Goal: Task Accomplishment & Management: Use online tool/utility

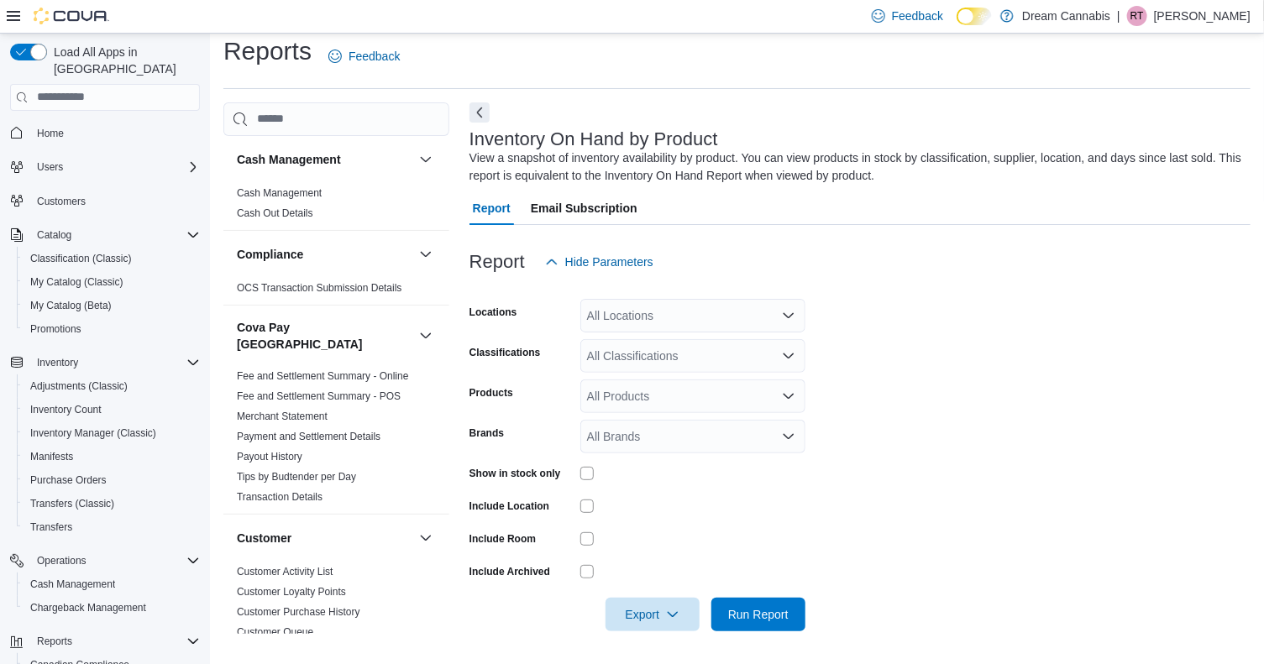
scroll to position [789, 0]
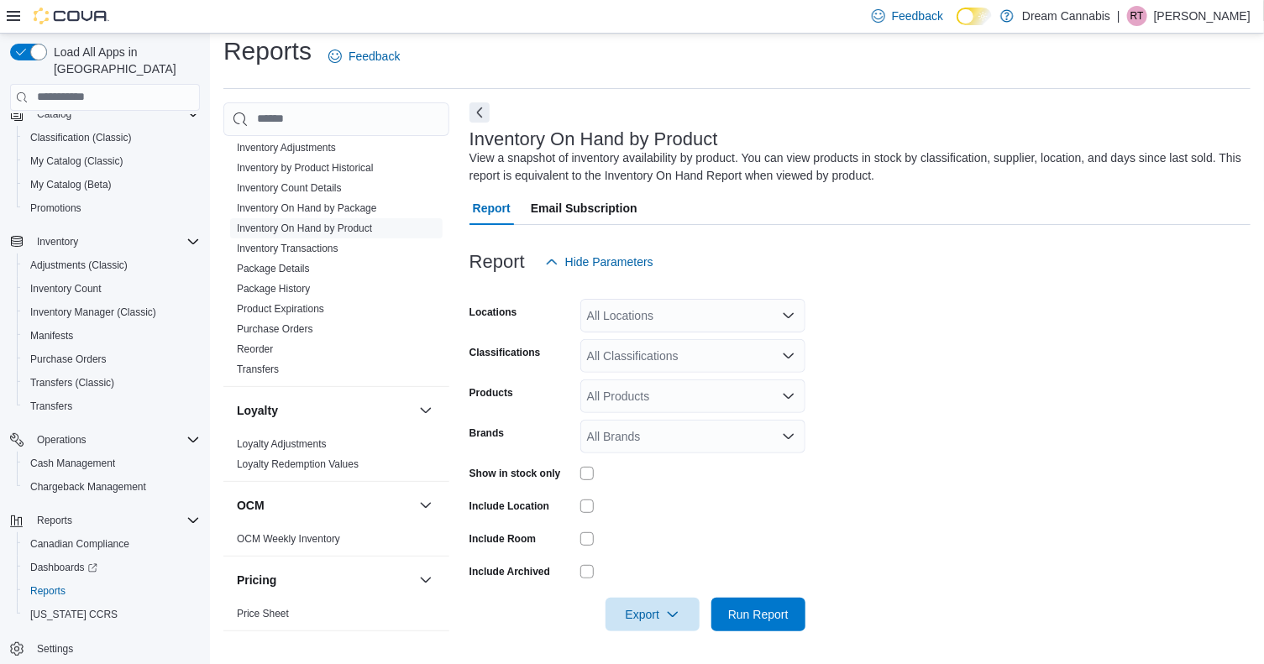
click at [653, 312] on div "All Locations" at bounding box center [692, 316] width 225 height 34
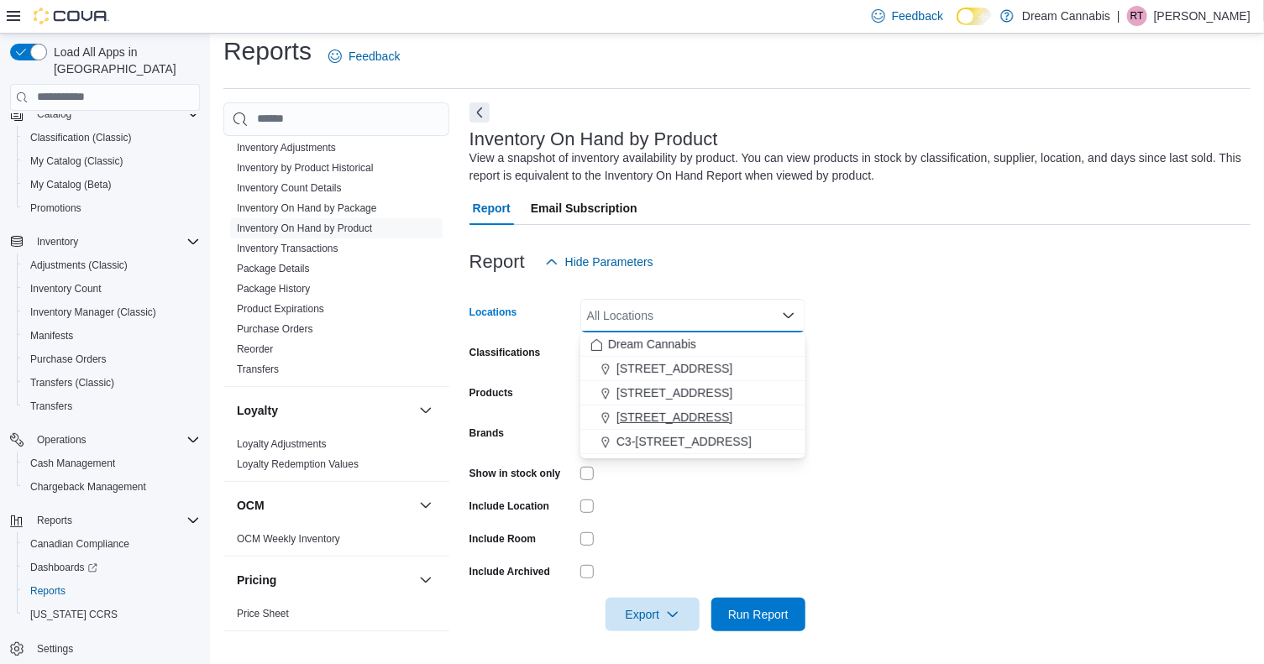
click at [686, 415] on span "[STREET_ADDRESS]" at bounding box center [674, 417] width 116 height 17
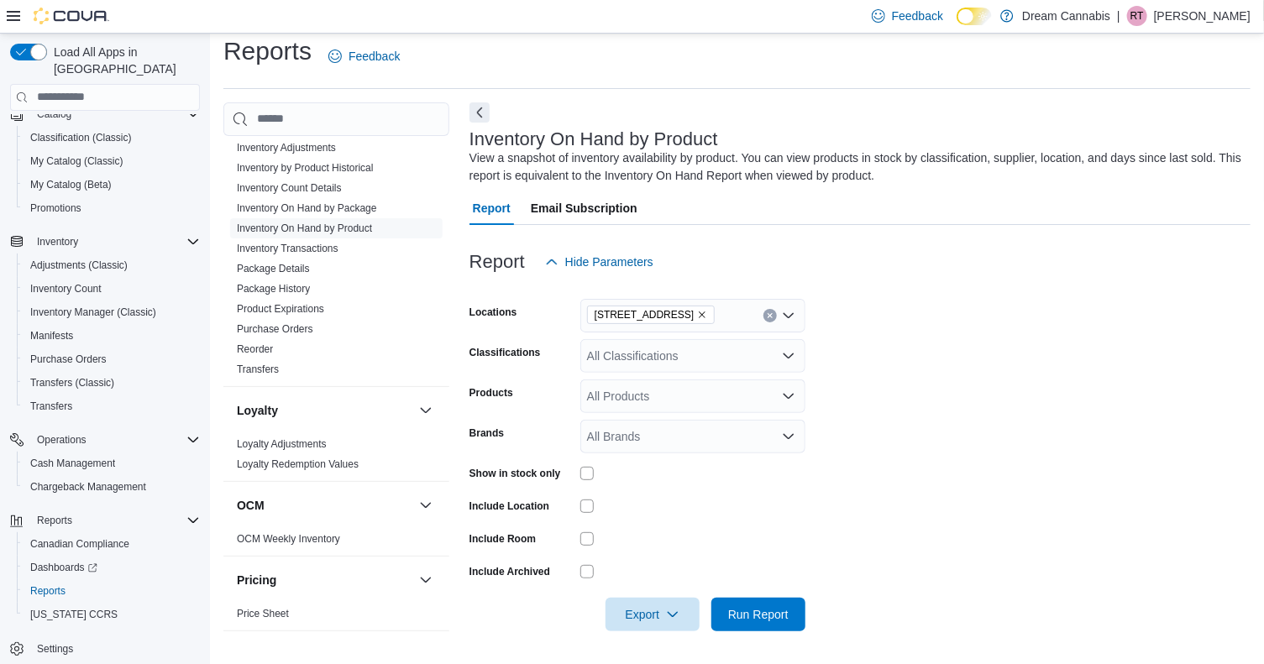
click at [885, 520] on form "Locations [STREET_ADDRESS] Classifications All Classifications Products All Pro…" at bounding box center [859, 455] width 781 height 353
click at [718, 358] on div "All Classifications" at bounding box center [692, 356] width 225 height 34
click at [653, 410] on span "Beverages" at bounding box center [644, 408] width 56 height 17
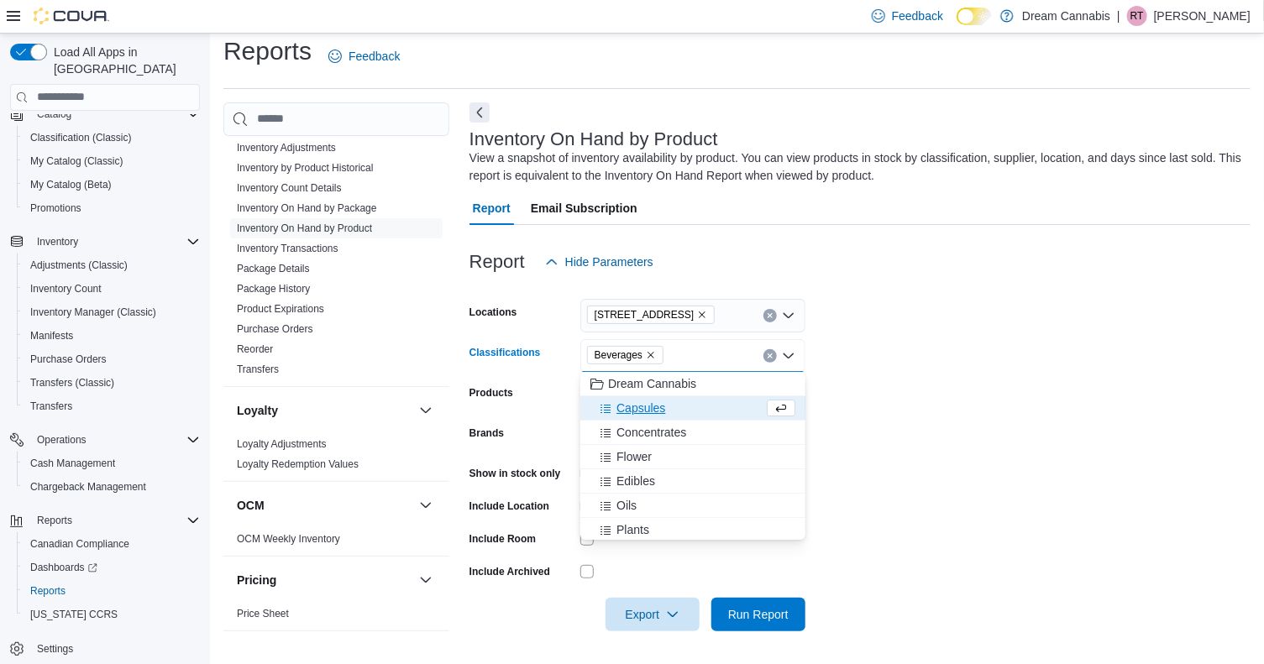
click at [653, 410] on span "Capsules" at bounding box center [640, 408] width 49 height 17
click at [653, 410] on span "Concentrates" at bounding box center [651, 408] width 70 height 17
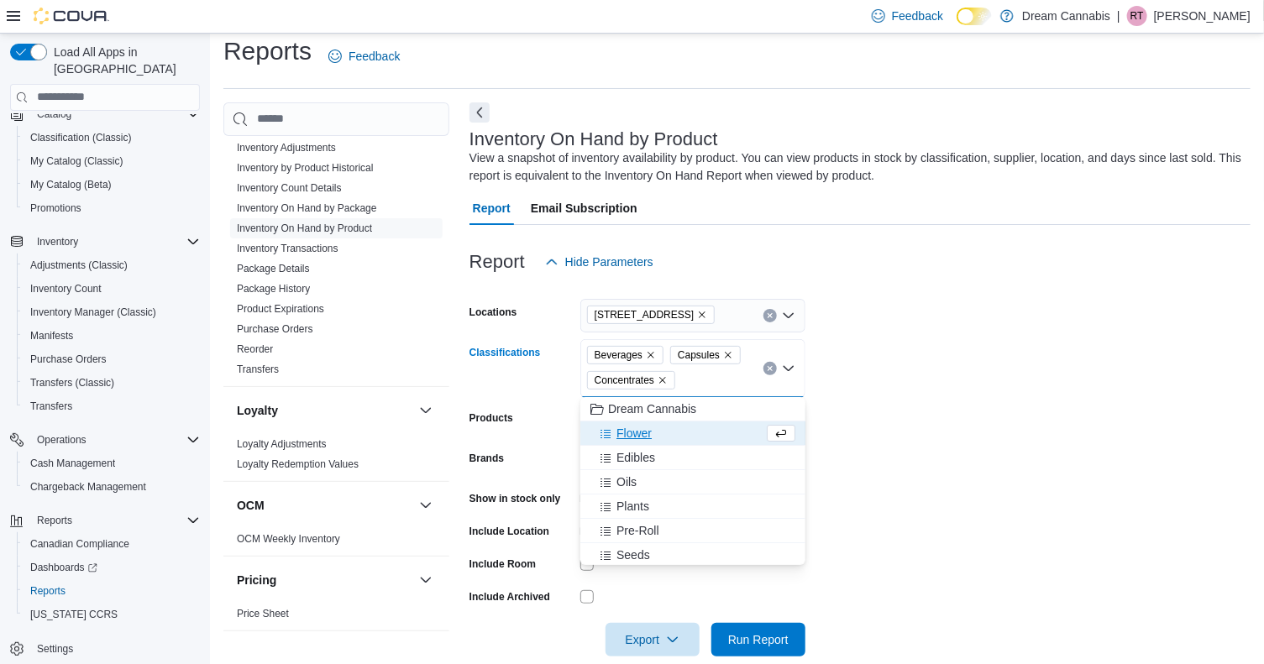
click at [629, 435] on span "Flower" at bounding box center [633, 433] width 35 height 17
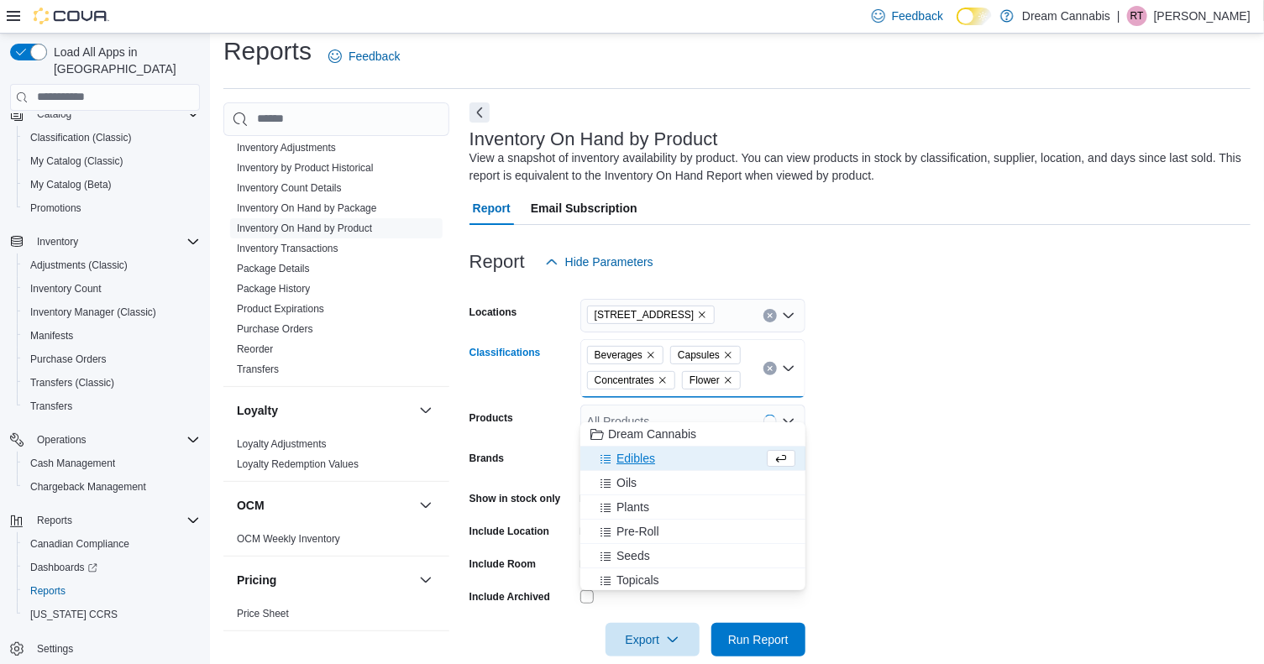
click at [629, 455] on span "Edibles" at bounding box center [635, 458] width 39 height 17
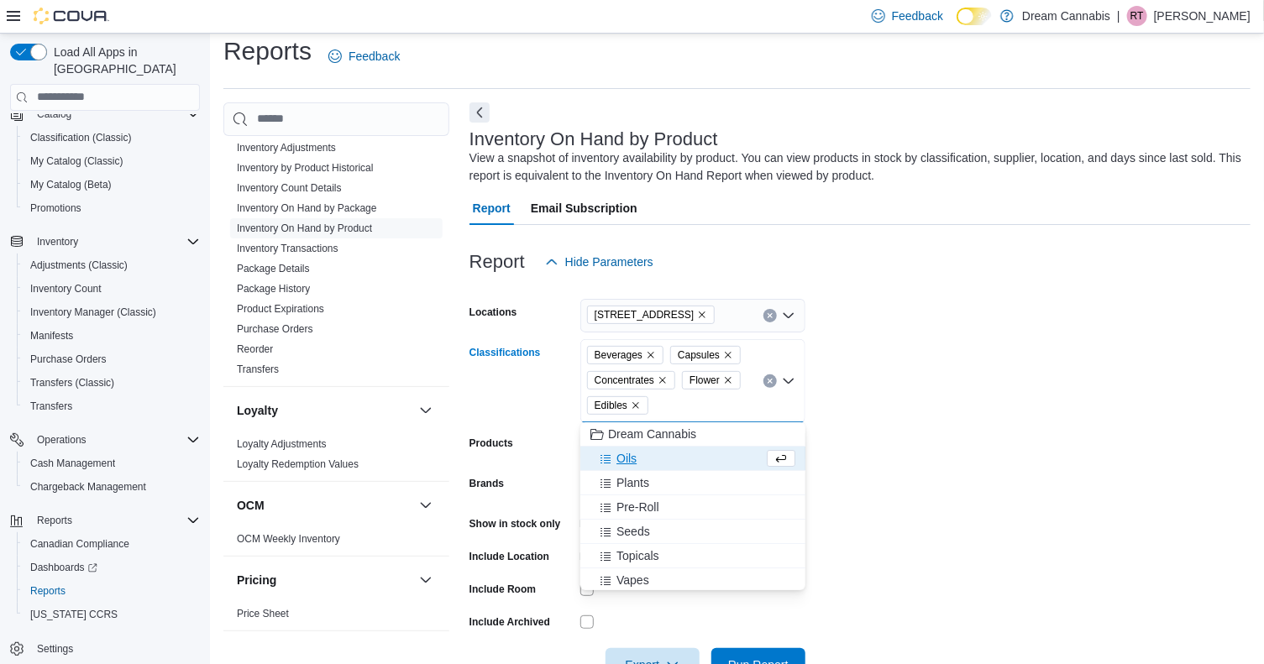
click at [622, 462] on span "Oils" at bounding box center [626, 458] width 20 height 17
click at [626, 480] on span "Pre-Roll" at bounding box center [637, 482] width 43 height 17
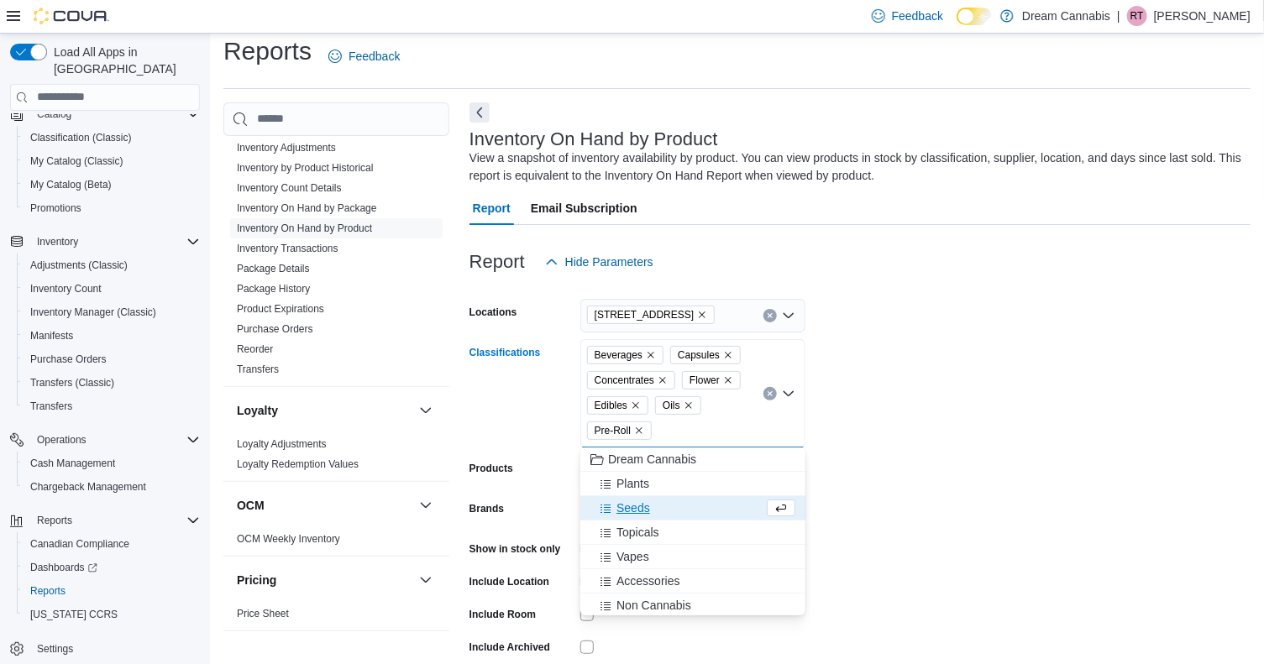
click at [631, 508] on span "Seeds" at bounding box center [633, 508] width 34 height 17
click at [631, 508] on span "Topicals" at bounding box center [637, 508] width 43 height 17
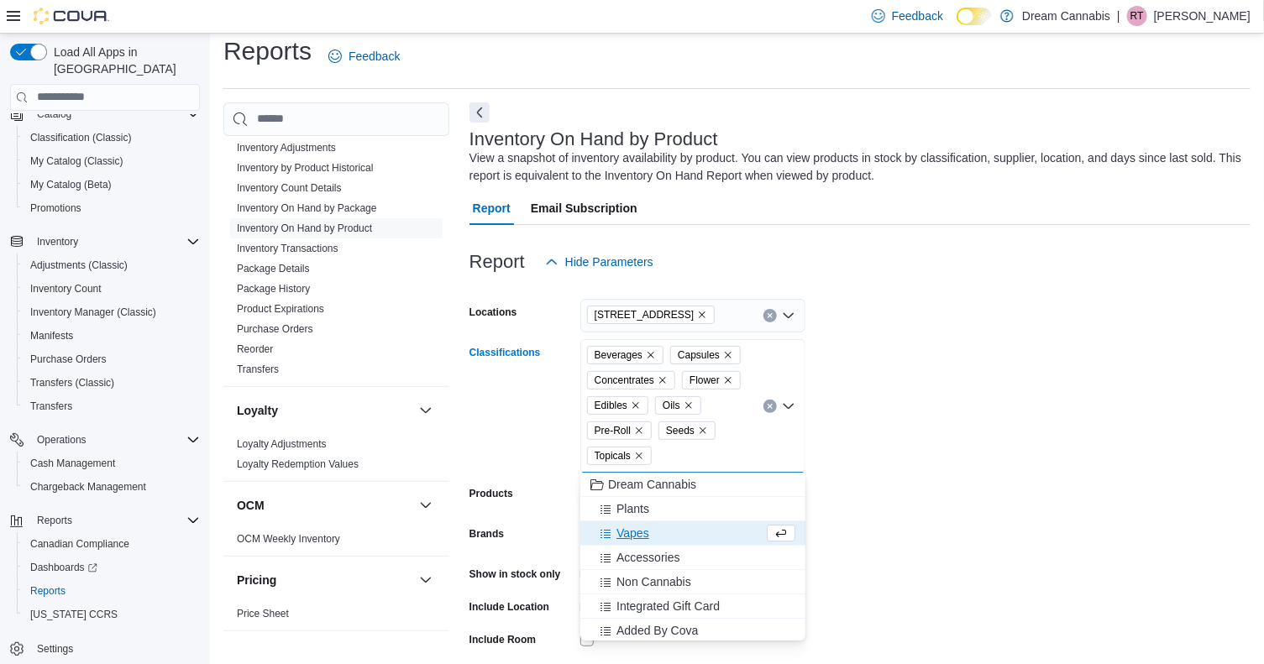
click at [631, 534] on span "Vapes" at bounding box center [632, 533] width 33 height 17
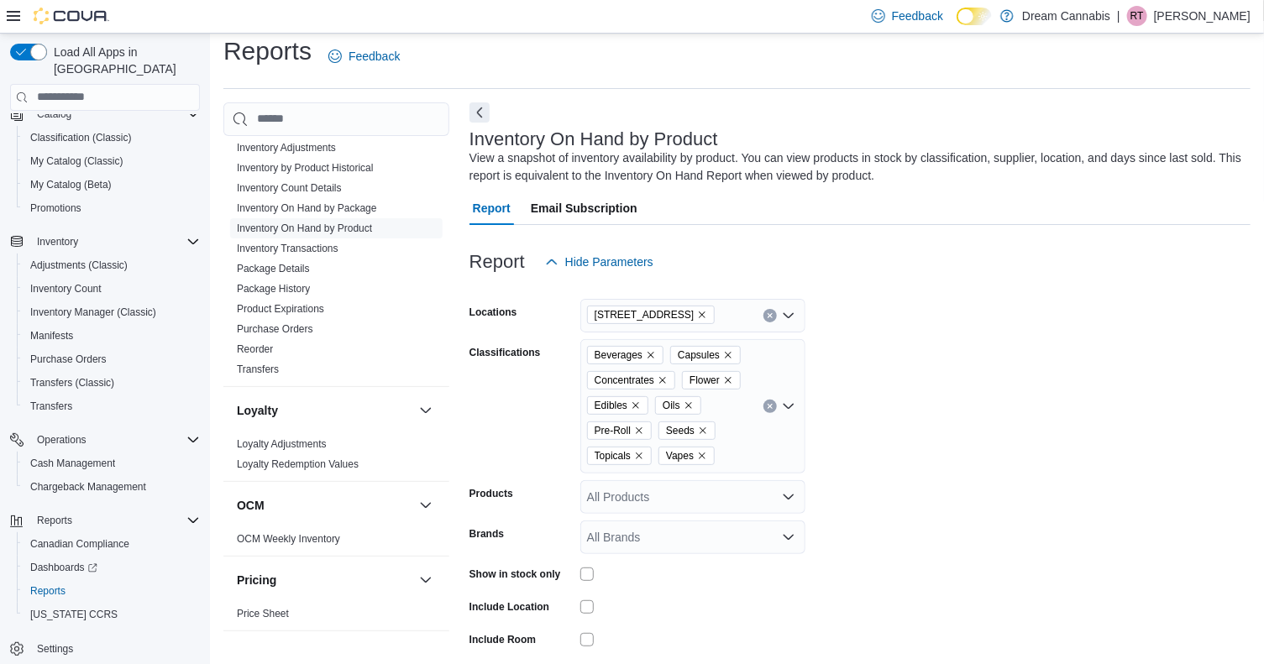
click at [1010, 512] on form "Locations [STREET_ADDRESS] Classifications Beverages Capsules Concentrates Flow…" at bounding box center [859, 505] width 781 height 453
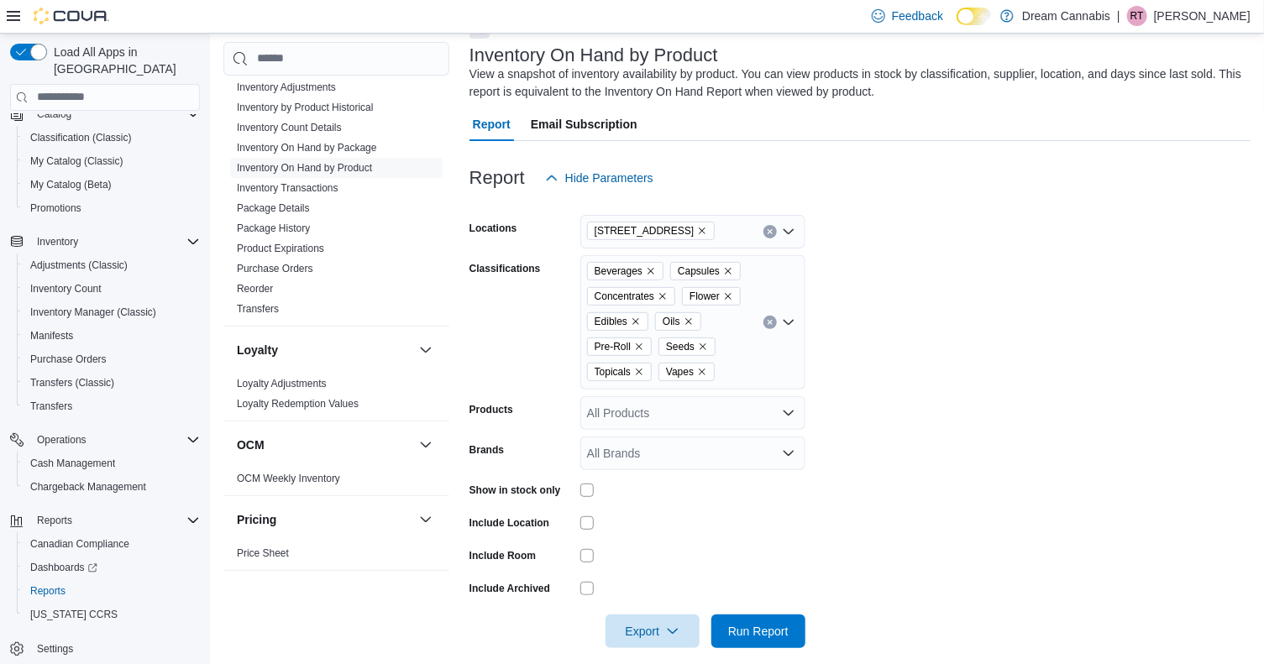
scroll to position [113, 0]
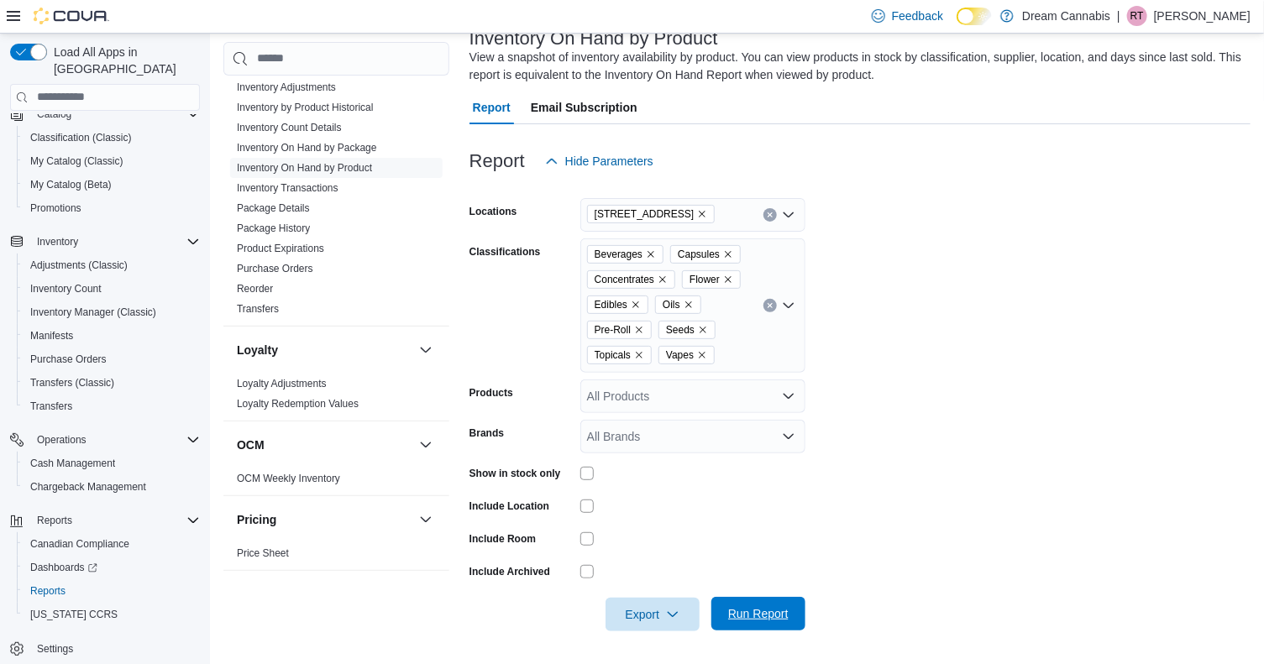
click at [748, 613] on span "Run Report" at bounding box center [758, 613] width 60 height 17
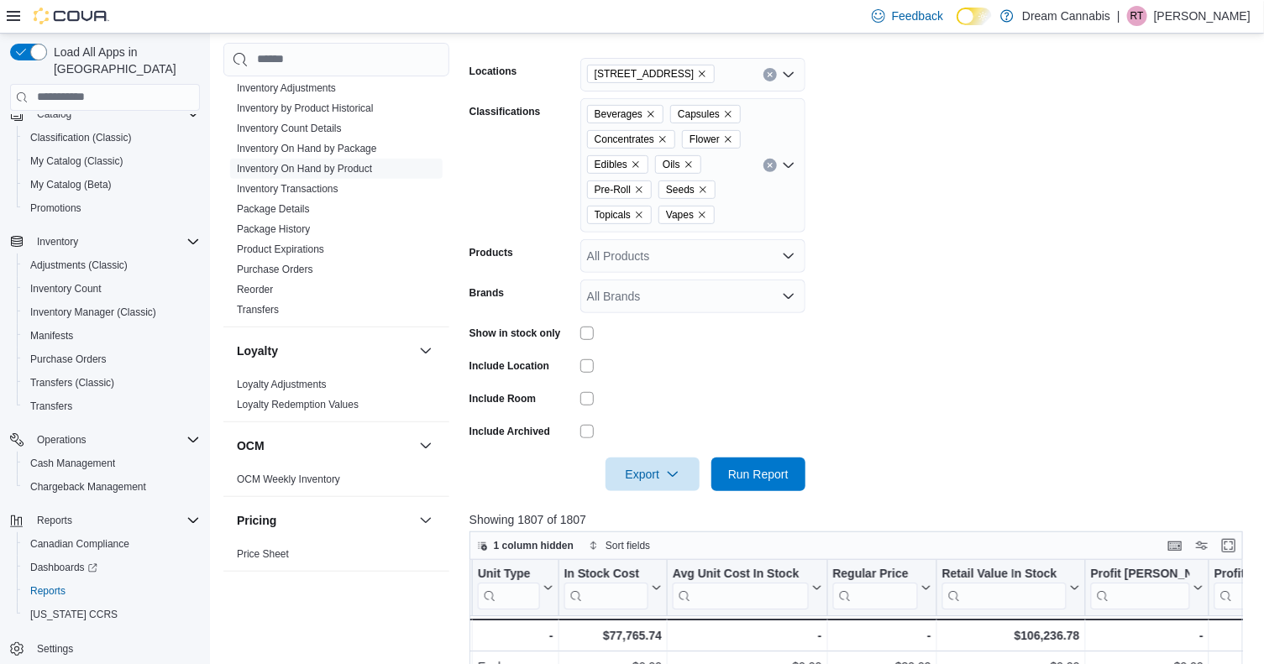
scroll to position [241, 0]
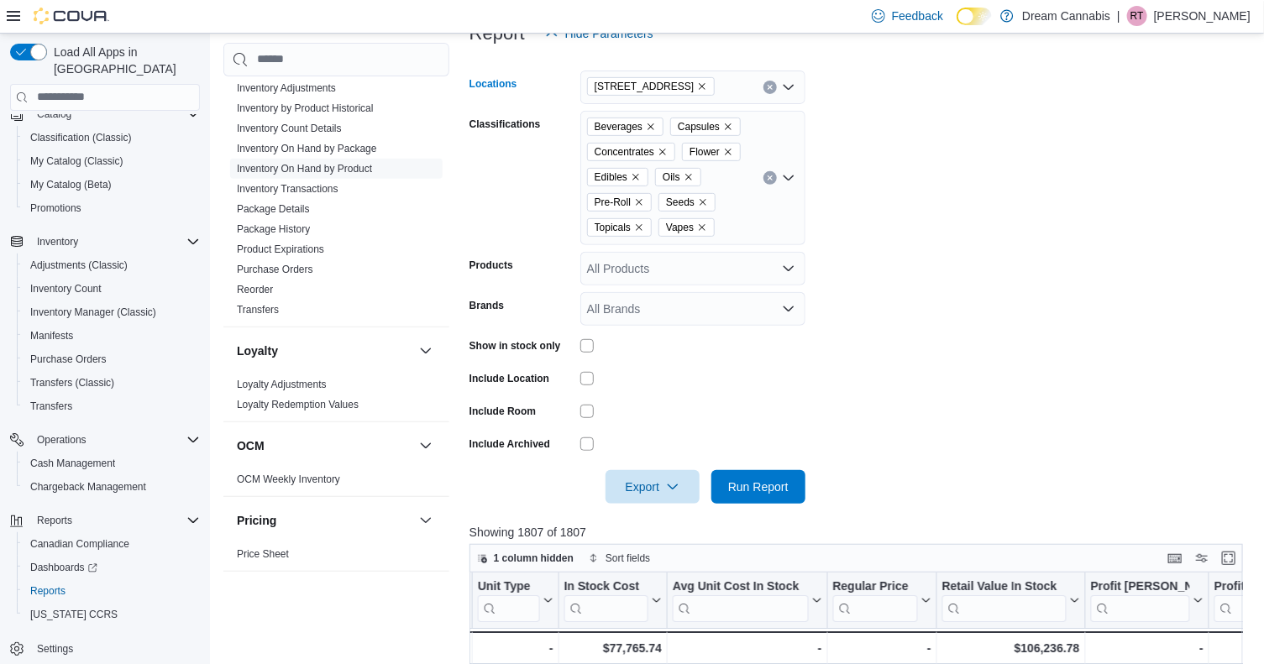
click at [707, 87] on icon "Remove 5673 Osgoode Main St from selection in this group" at bounding box center [702, 86] width 10 height 10
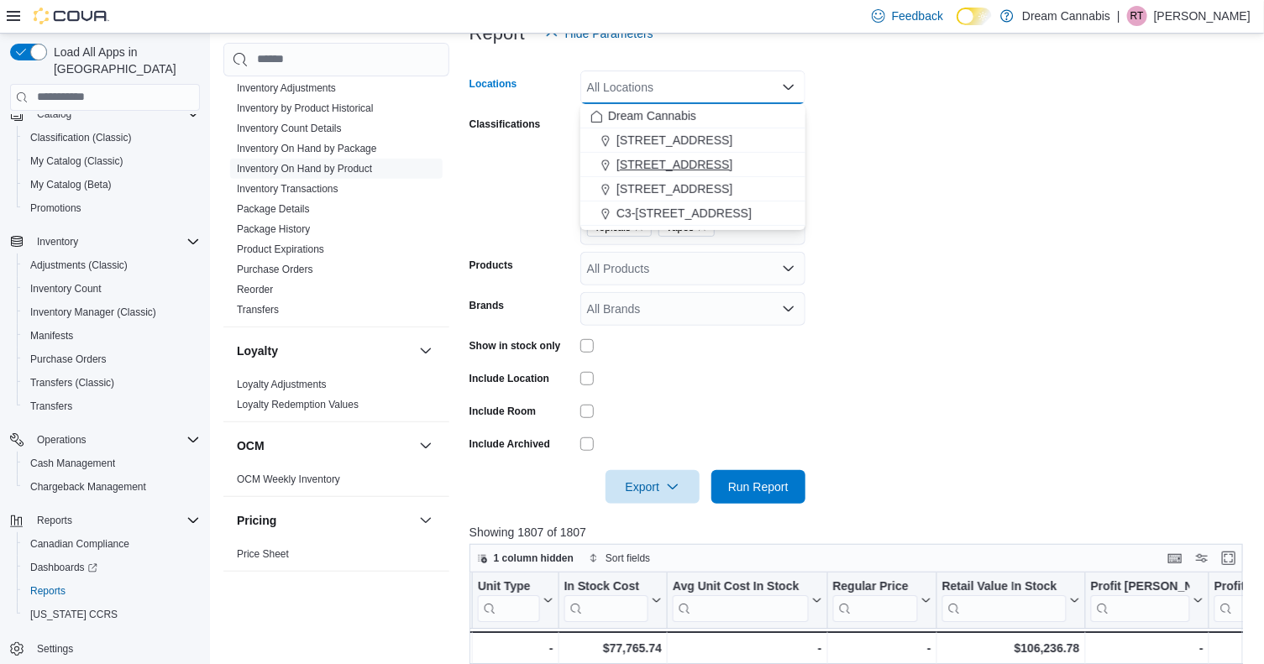
click at [669, 166] on span "[STREET_ADDRESS]" at bounding box center [674, 164] width 116 height 17
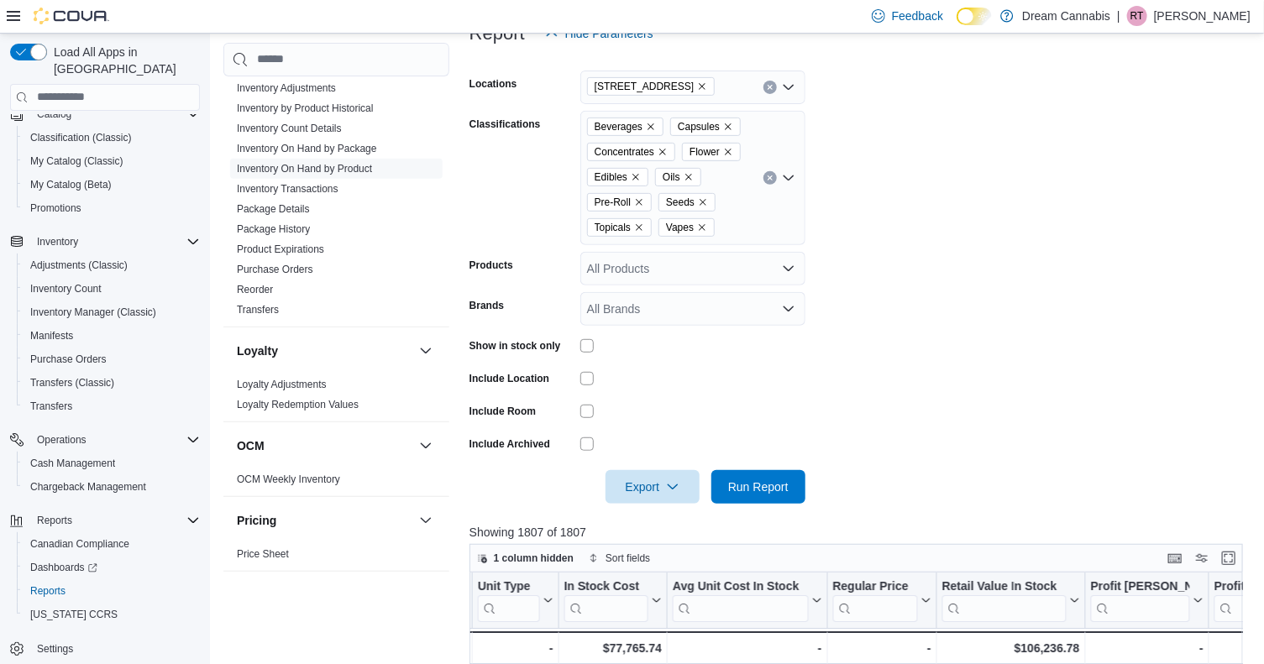
click at [951, 168] on form "Locations [STREET_ADDRESS] Classifications Beverages Capsules Concentrates Flow…" at bounding box center [859, 276] width 781 height 453
click at [763, 493] on span "Run Report" at bounding box center [758, 486] width 74 height 34
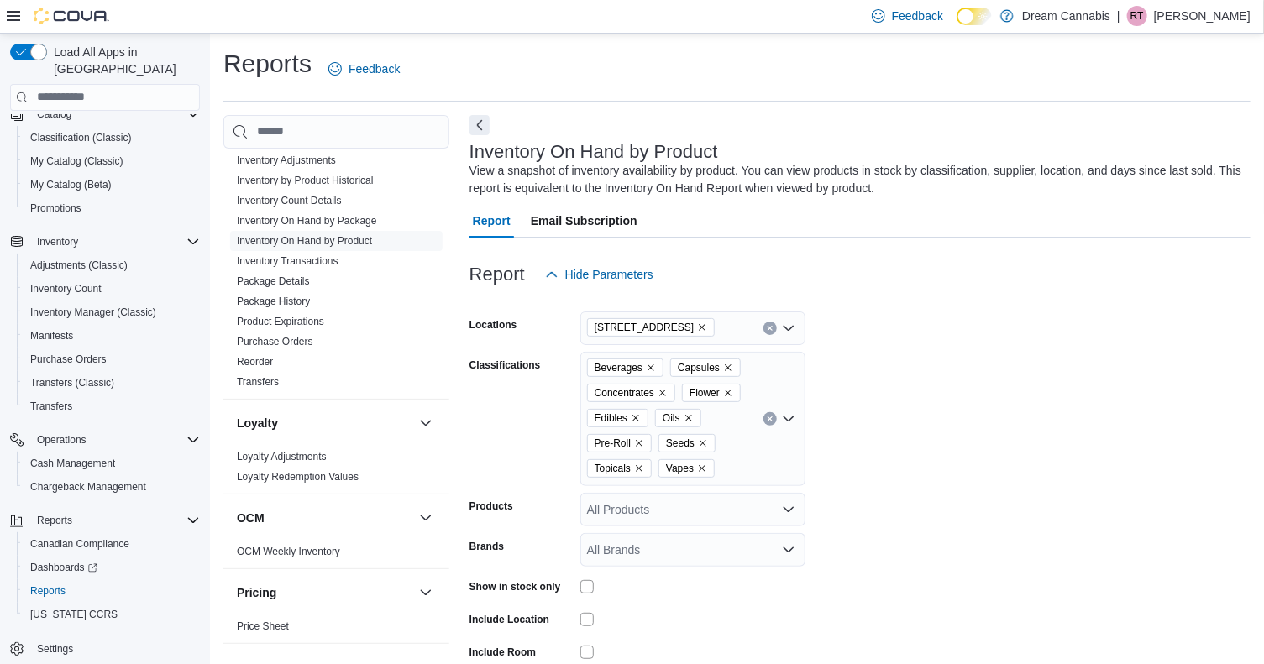
click at [677, 333] on span "[STREET_ADDRESS]" at bounding box center [651, 327] width 128 height 18
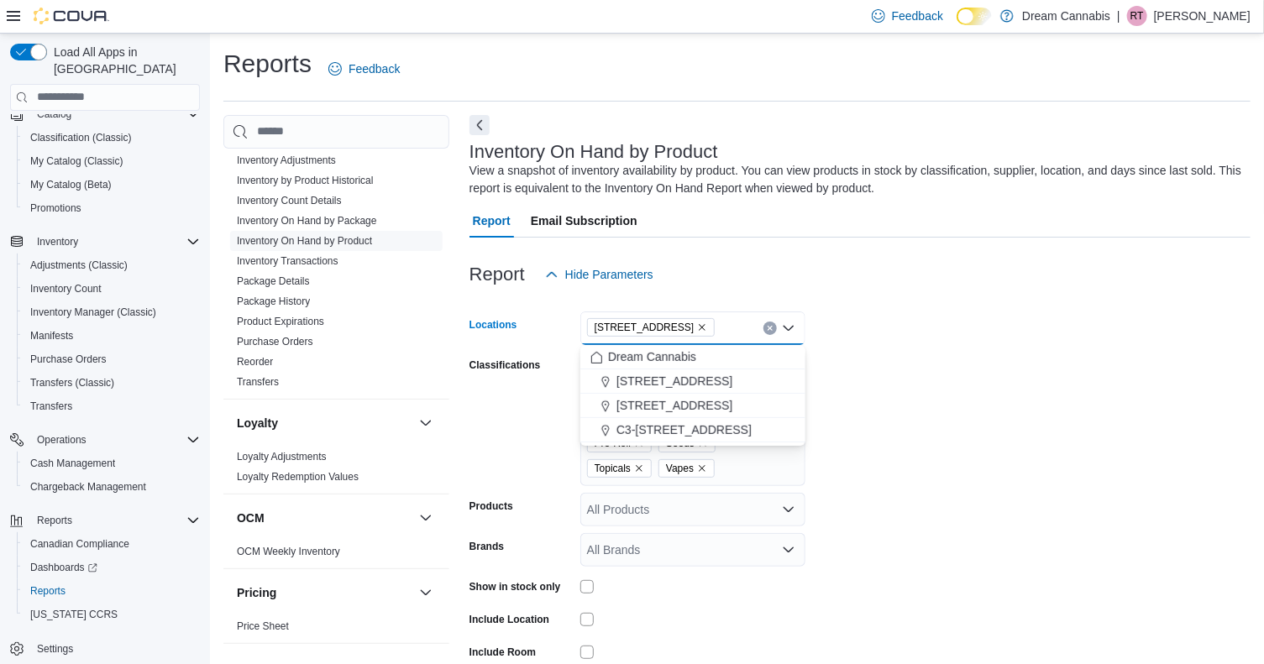
click at [697, 326] on icon "Remove 290 King St W from selection in this group" at bounding box center [702, 327] width 10 height 10
click at [684, 386] on span "[STREET_ADDRESS]" at bounding box center [674, 381] width 116 height 17
click at [911, 358] on form "Locations [STREET_ADDRESS] Selected. [STREET_ADDRESS] Press Backspace to delete…" at bounding box center [859, 517] width 781 height 453
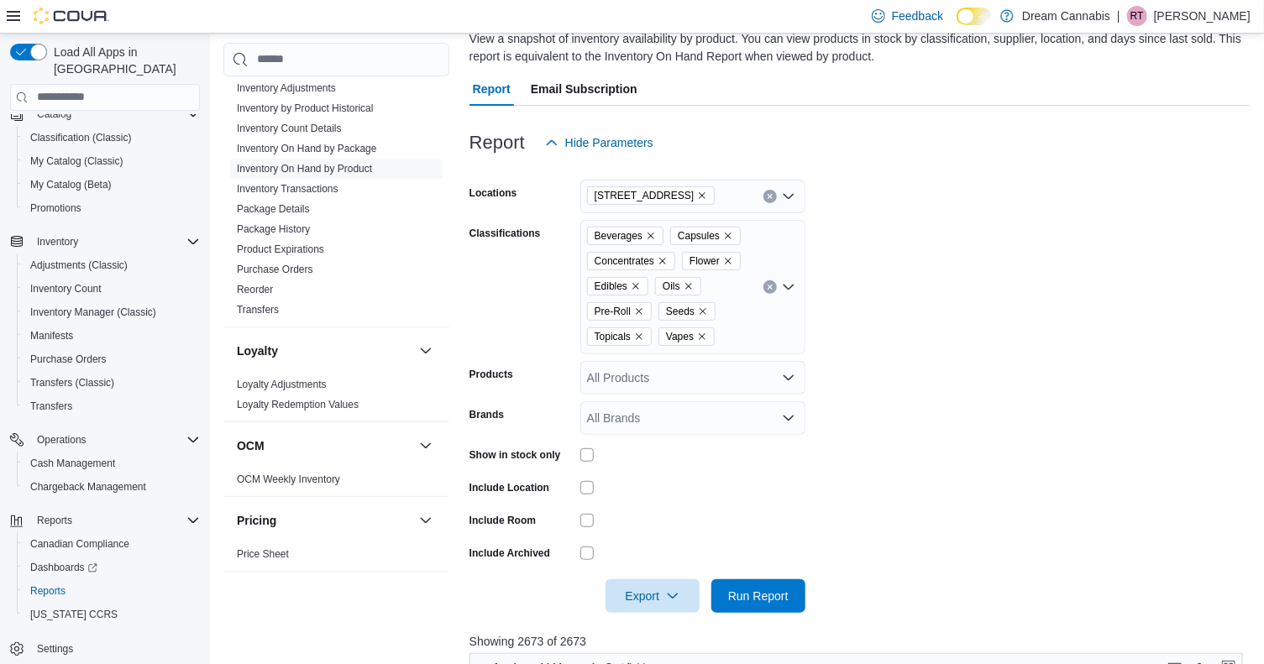
scroll to position [145, 0]
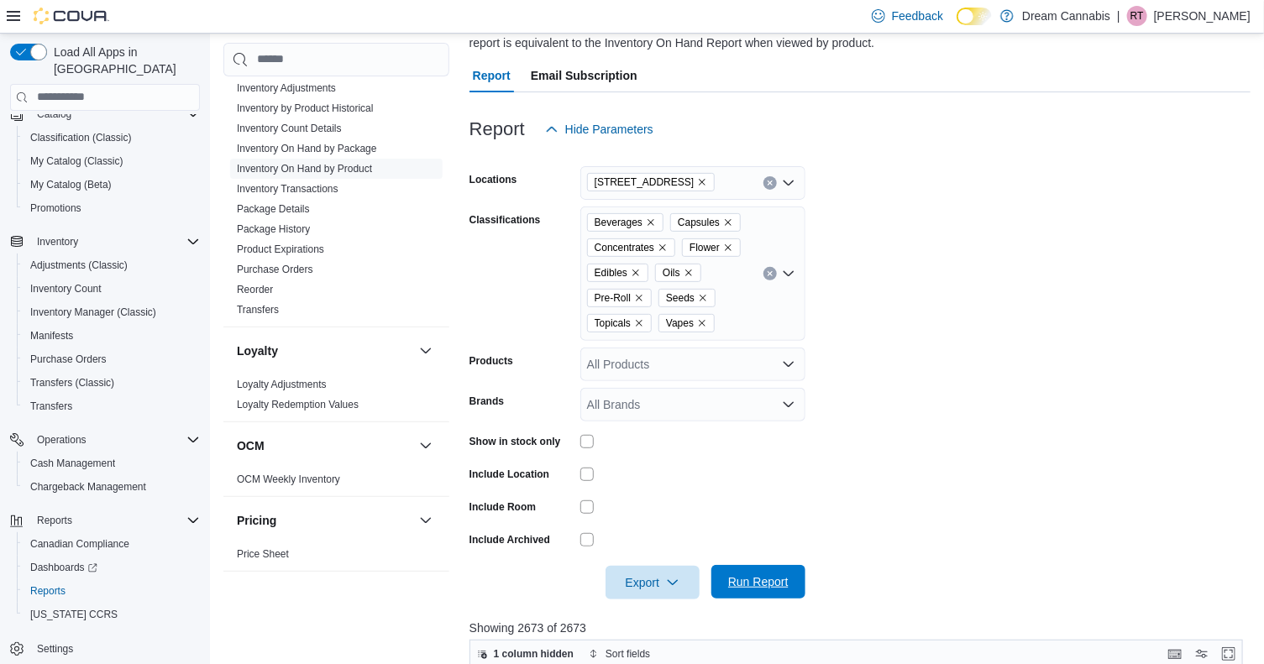
click at [773, 584] on span "Run Report" at bounding box center [758, 582] width 60 height 17
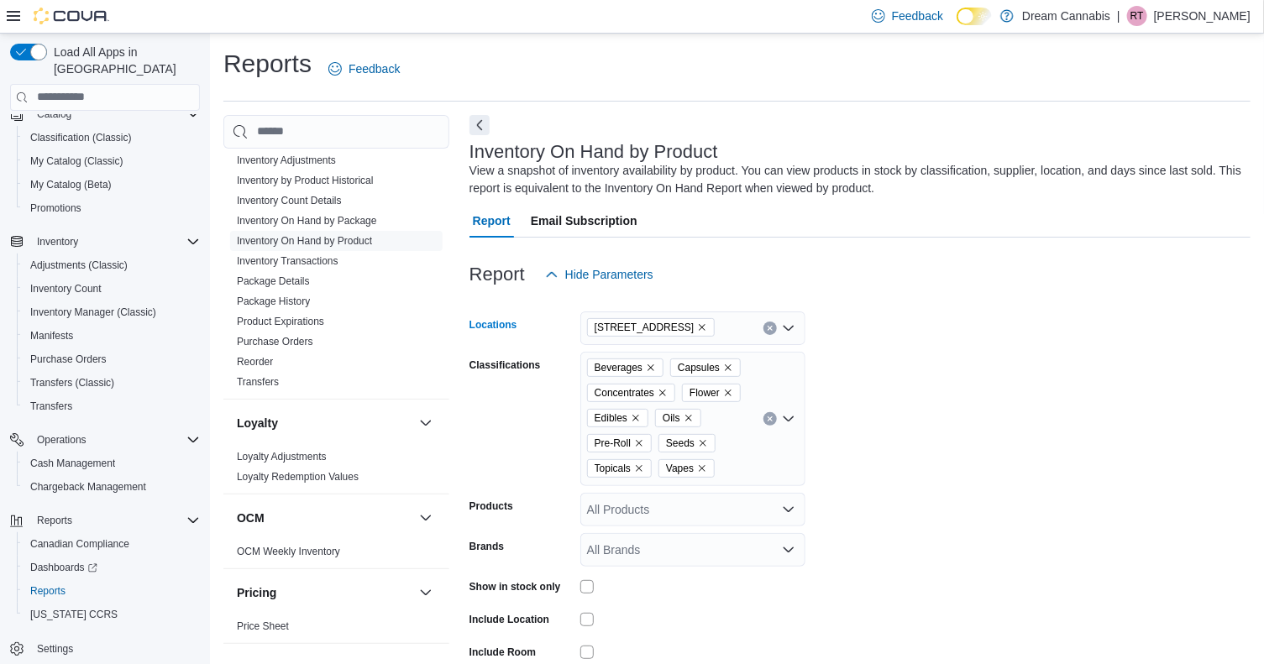
click at [707, 328] on icon "Remove 1B-250 Greenbank Rd from selection in this group" at bounding box center [702, 327] width 10 height 10
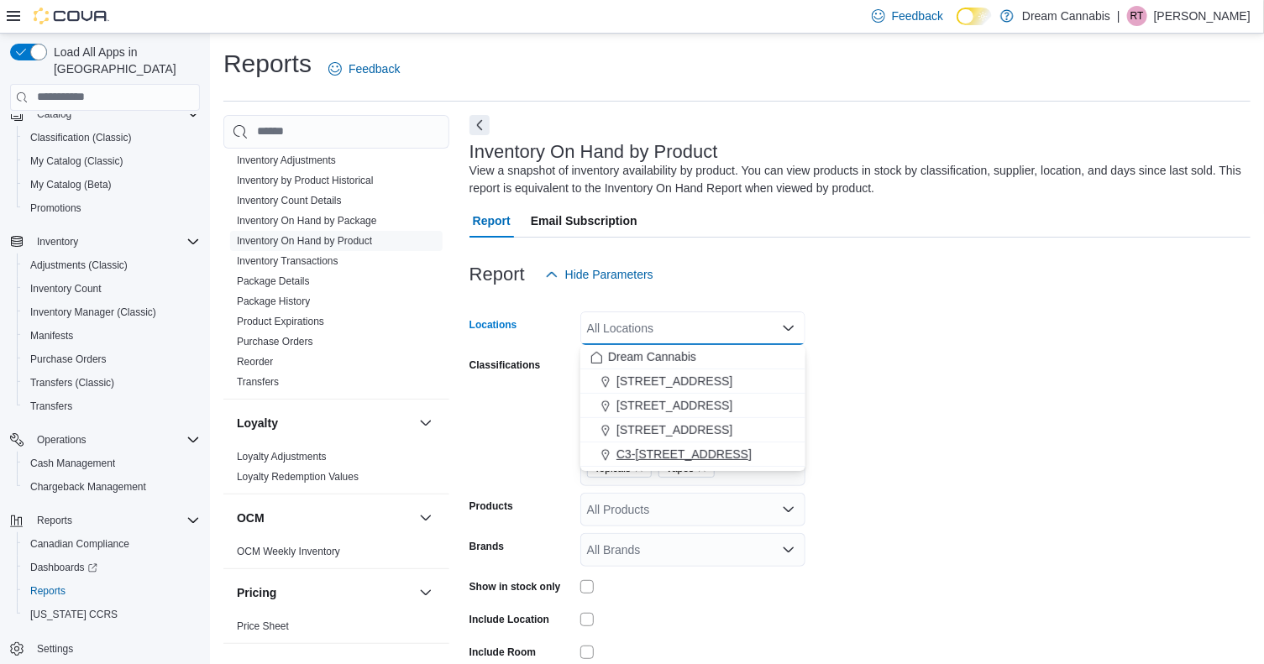
click at [679, 455] on span "C3-[STREET_ADDRESS]" at bounding box center [683, 454] width 135 height 17
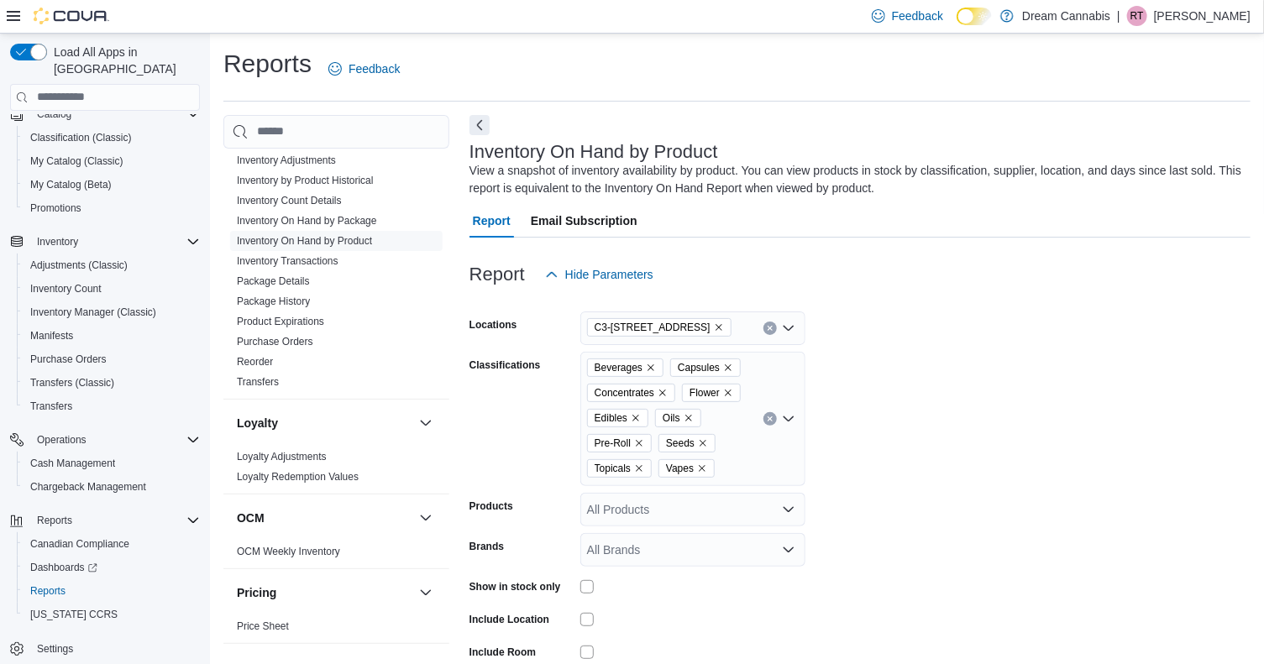
click at [923, 383] on form "Locations C3-[STREET_ADDRESS] Classifications Beverages Capsules Concentrates F…" at bounding box center [859, 517] width 781 height 453
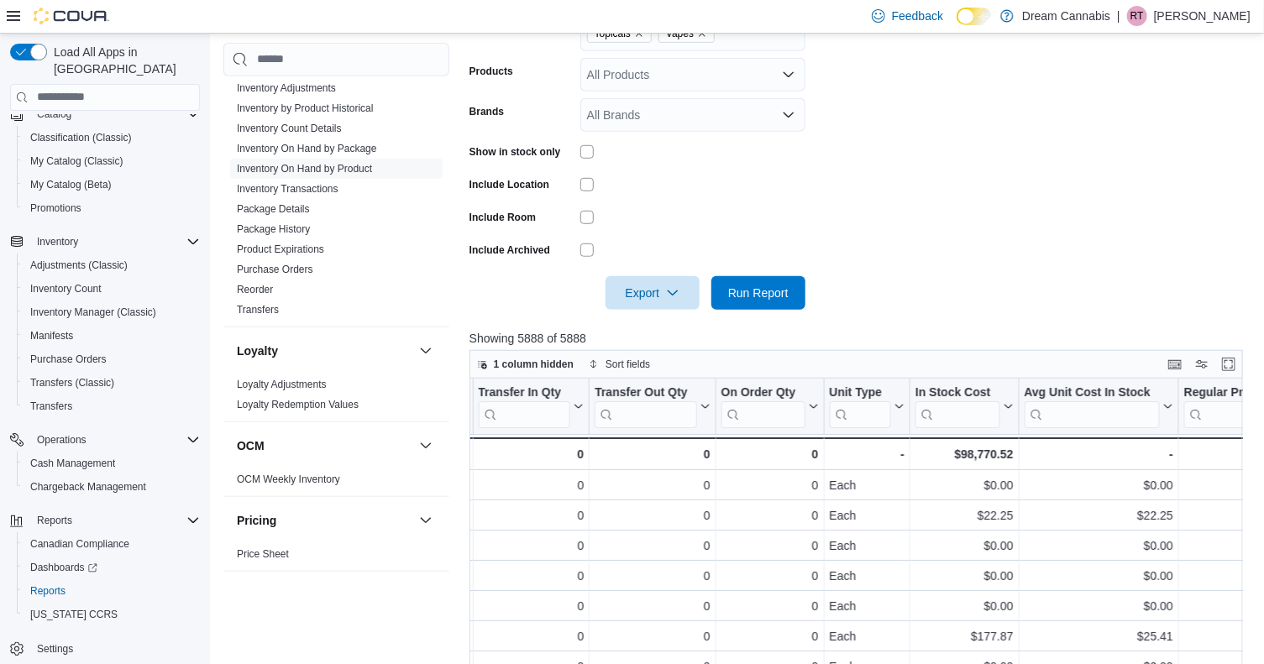
scroll to position [431, 0]
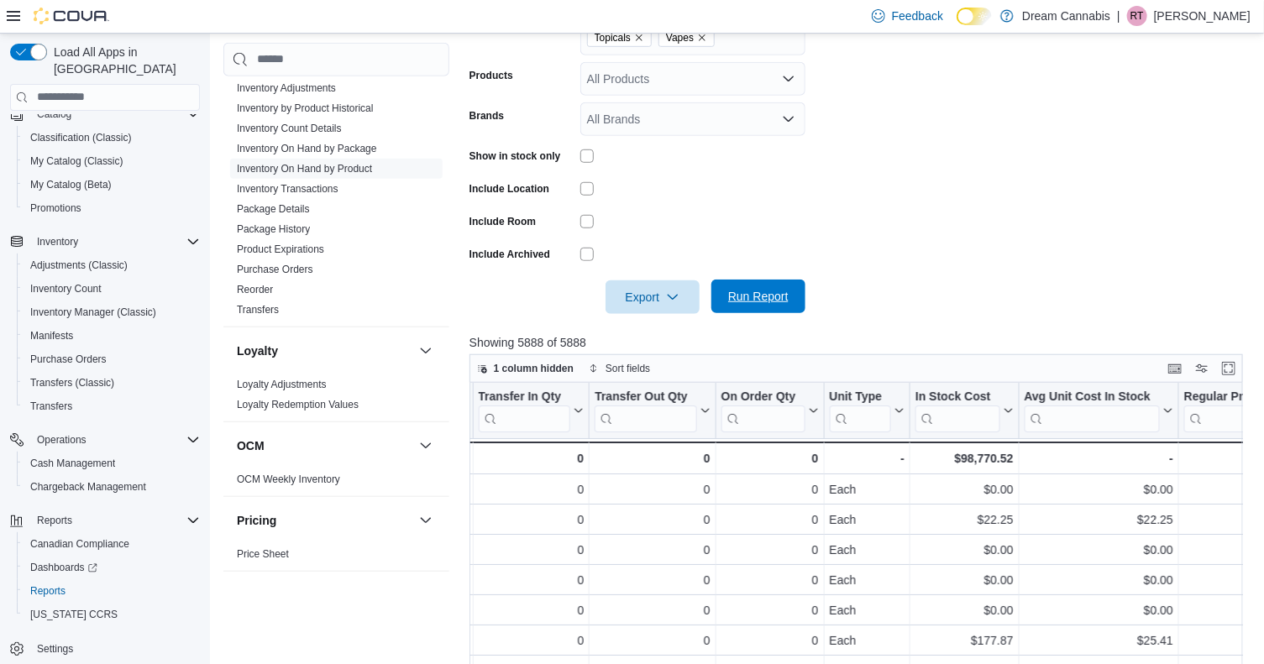
click at [767, 300] on span "Run Report" at bounding box center [758, 296] width 60 height 17
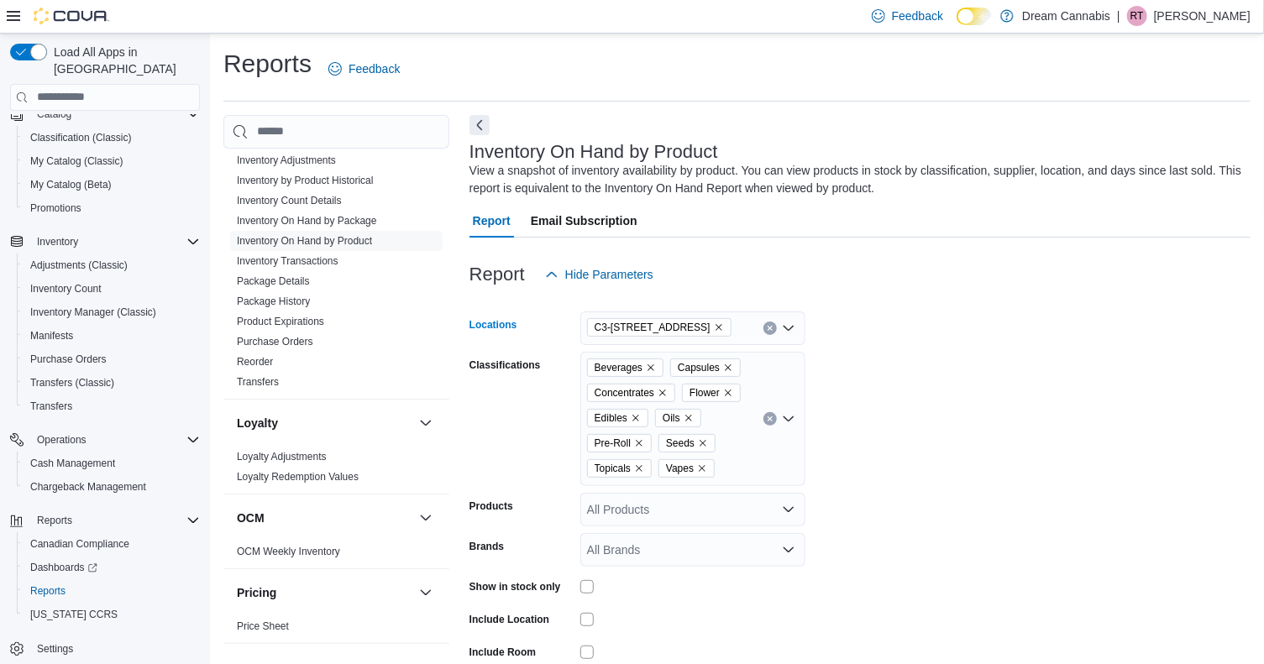
click at [717, 326] on icon "Remove C3-3000 Wellington Rd from selection in this group" at bounding box center [718, 327] width 7 height 7
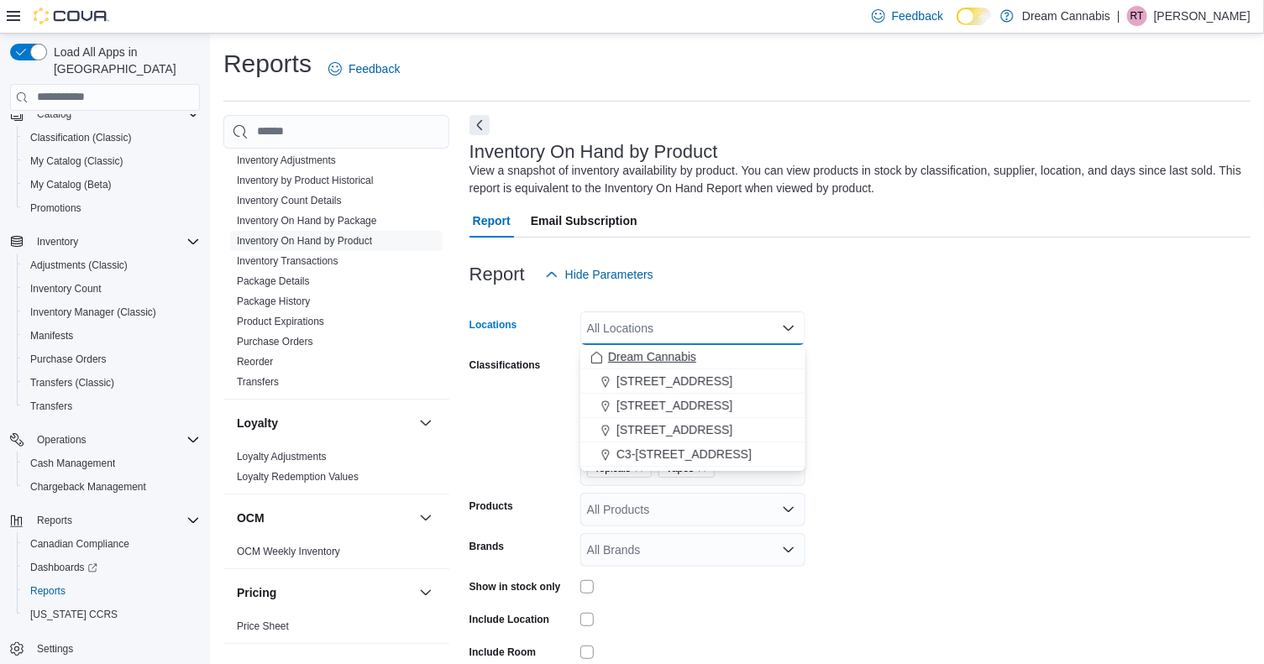
click at [673, 354] on span "Dream Cannabis" at bounding box center [652, 356] width 88 height 17
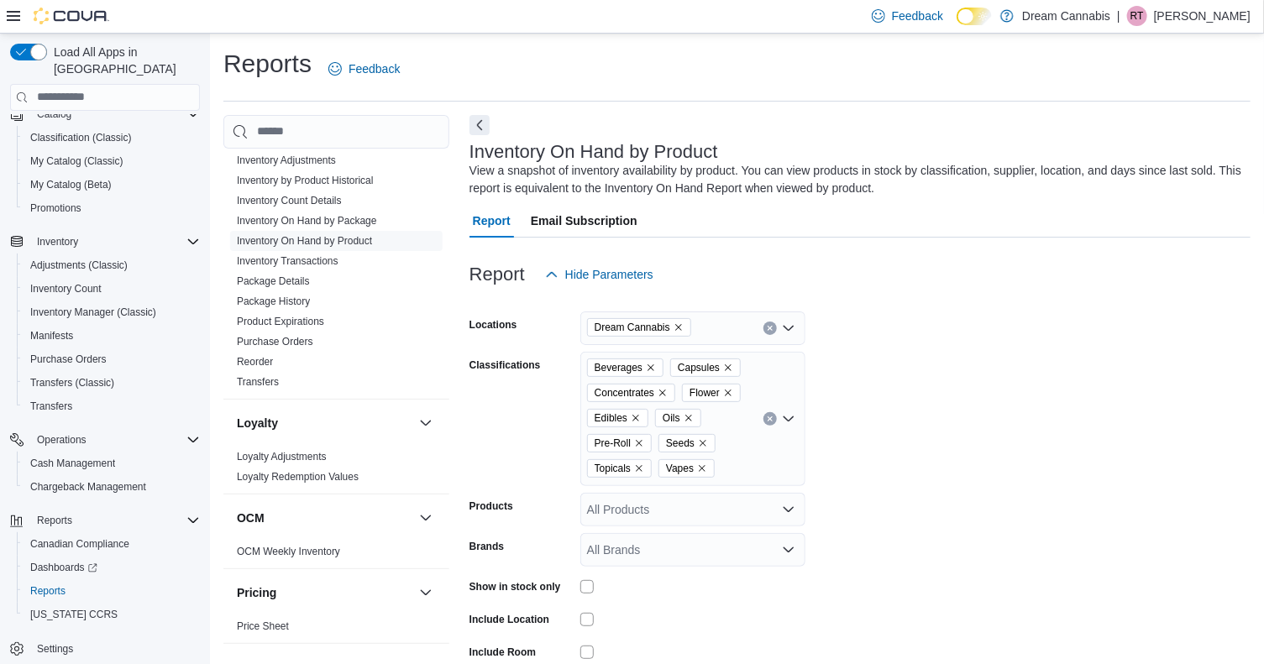
click at [946, 348] on form "Locations Dream Cannabis Classifications Beverages Capsules Concentrates Flower…" at bounding box center [859, 517] width 781 height 453
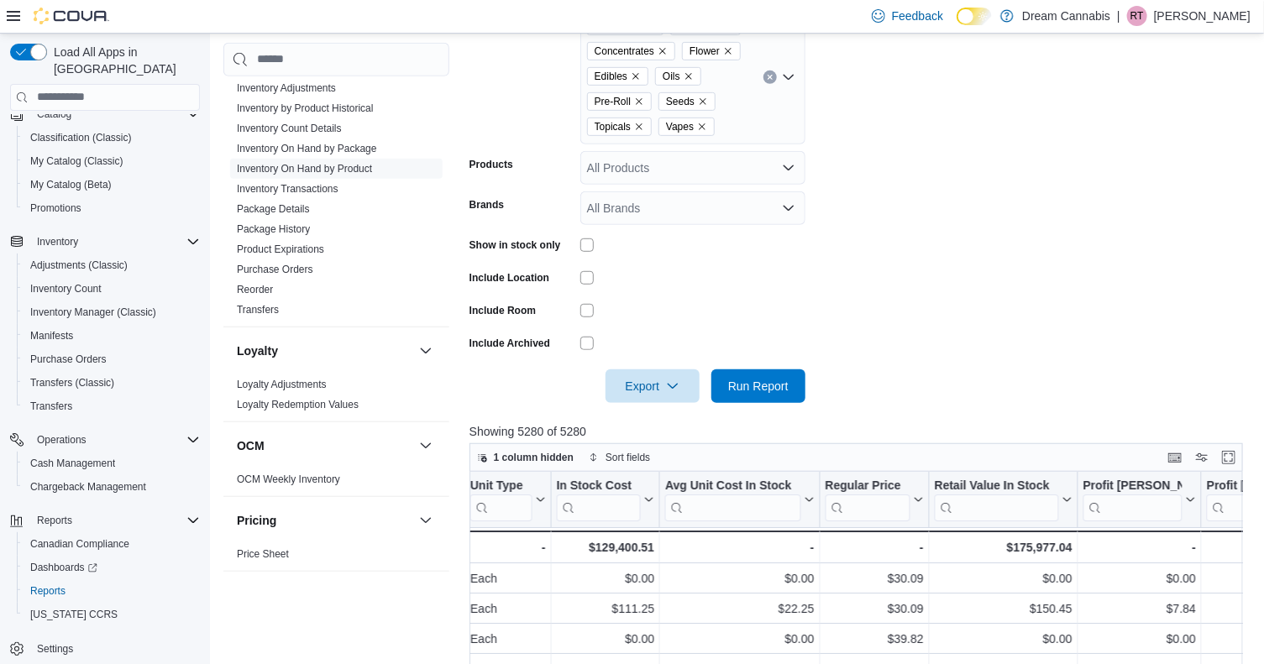
scroll to position [358, 0]
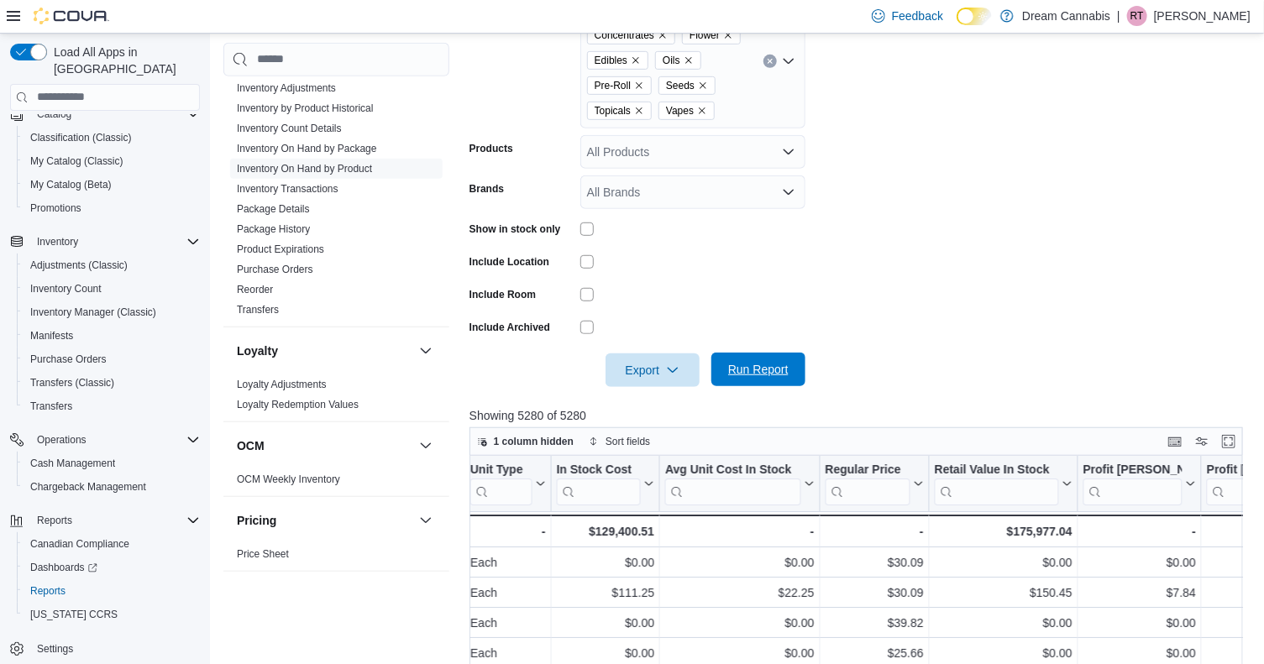
click at [735, 374] on span "Run Report" at bounding box center [758, 369] width 60 height 17
